Goal: Obtain resource: Obtain resource

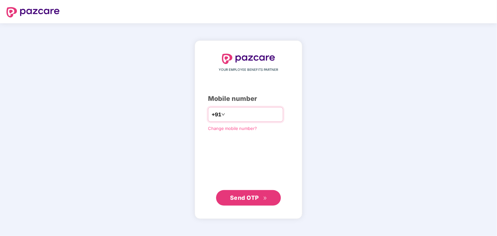
type input "**********"
click at [255, 193] on span "Send OTP" at bounding box center [248, 197] width 37 height 9
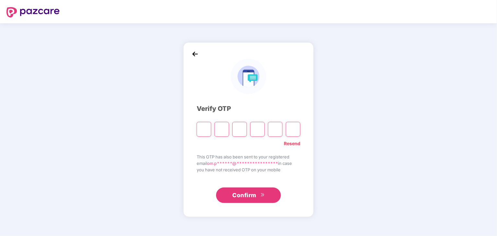
type input "*"
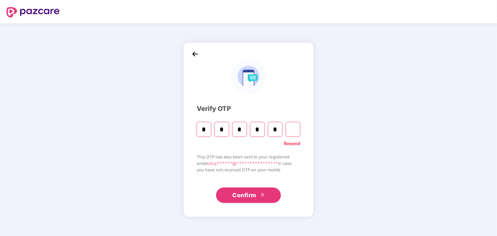
type input "*"
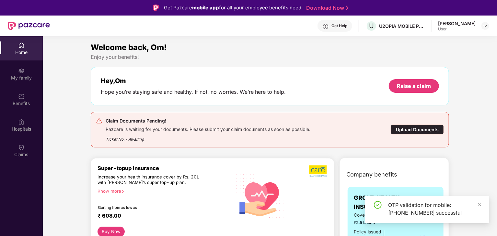
click at [404, 127] on div "Upload Documents" at bounding box center [416, 130] width 53 height 10
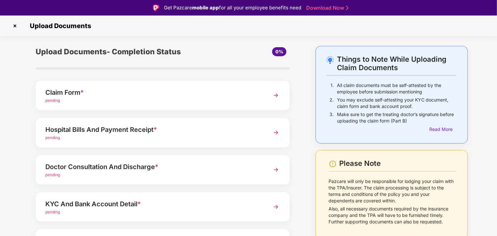
click at [61, 91] on div "Claim Form *" at bounding box center [152, 92] width 215 height 10
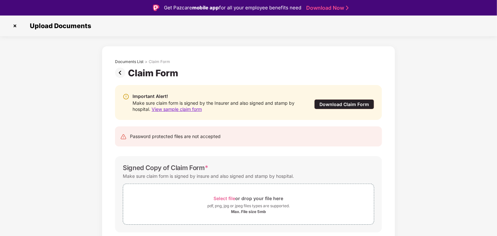
scroll to position [20, 0]
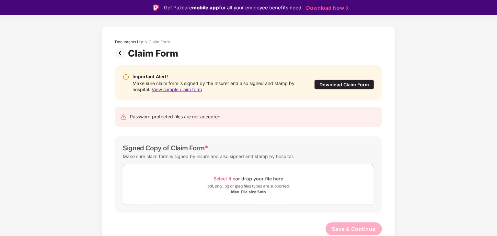
click at [185, 89] on span "View sample claim form" at bounding box center [176, 90] width 50 height 6
click at [334, 84] on div "Download Claim Form" at bounding box center [344, 85] width 60 height 10
